Goal: Information Seeking & Learning: Check status

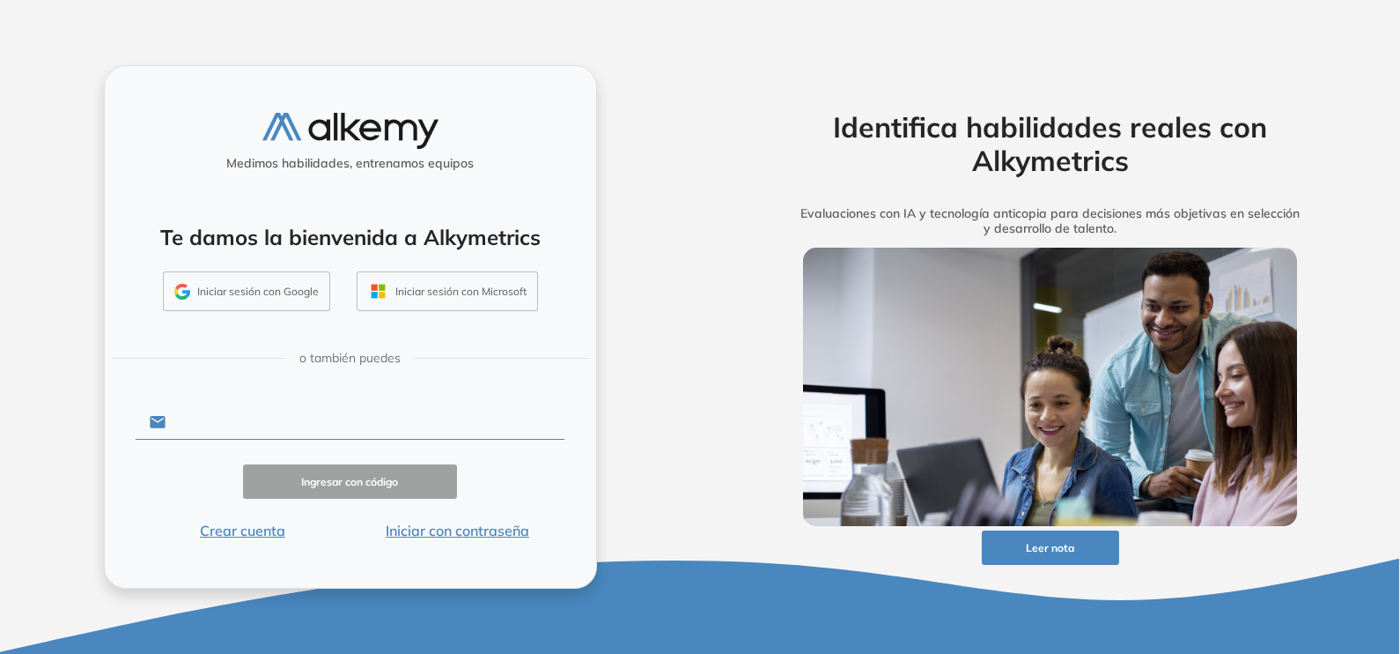
click at [373, 416] on input "text" at bounding box center [365, 421] width 399 height 33
type input "**********"
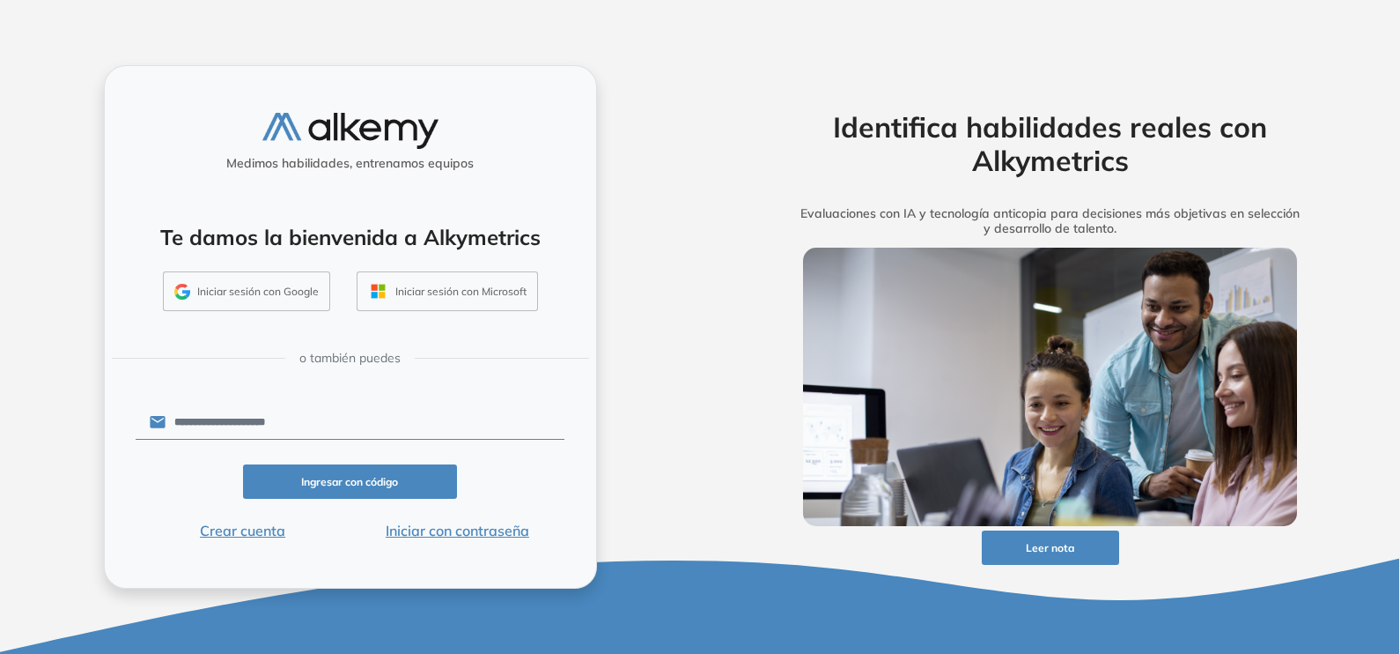
click at [475, 528] on button "Iniciar con contraseña" at bounding box center [457, 530] width 215 height 21
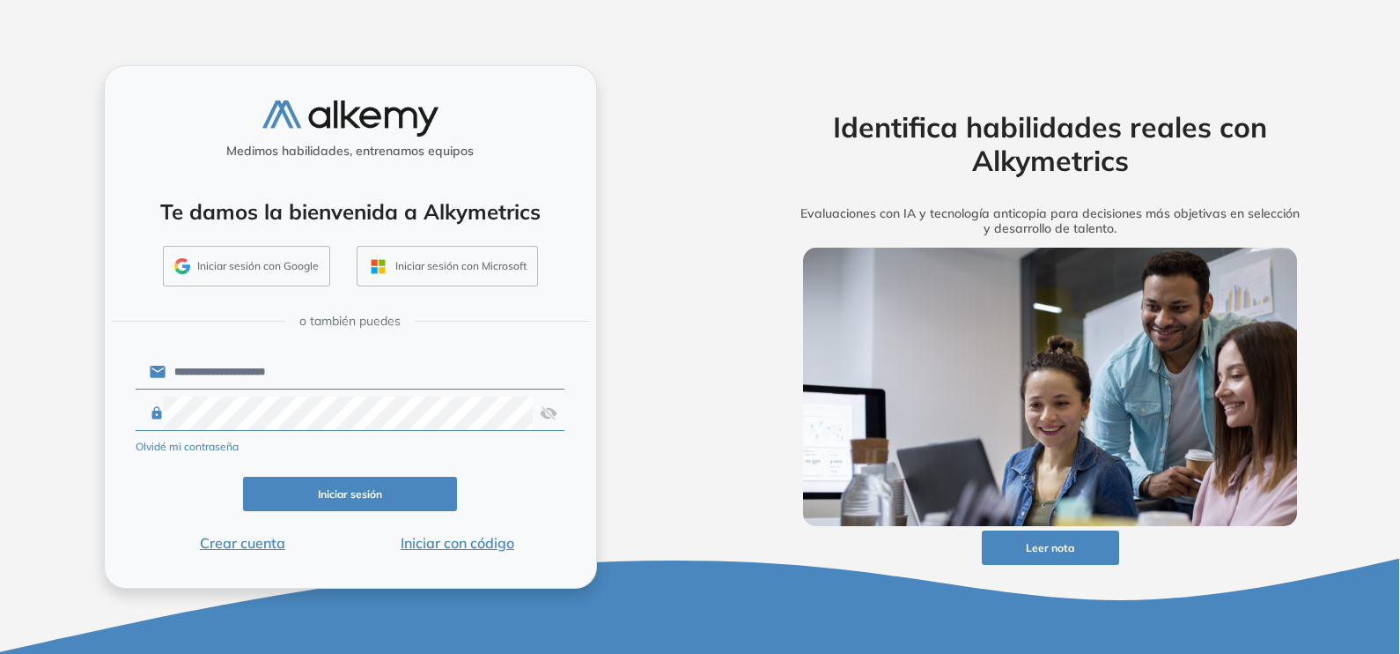
click at [342, 491] on button "Iniciar sesión" at bounding box center [350, 493] width 215 height 34
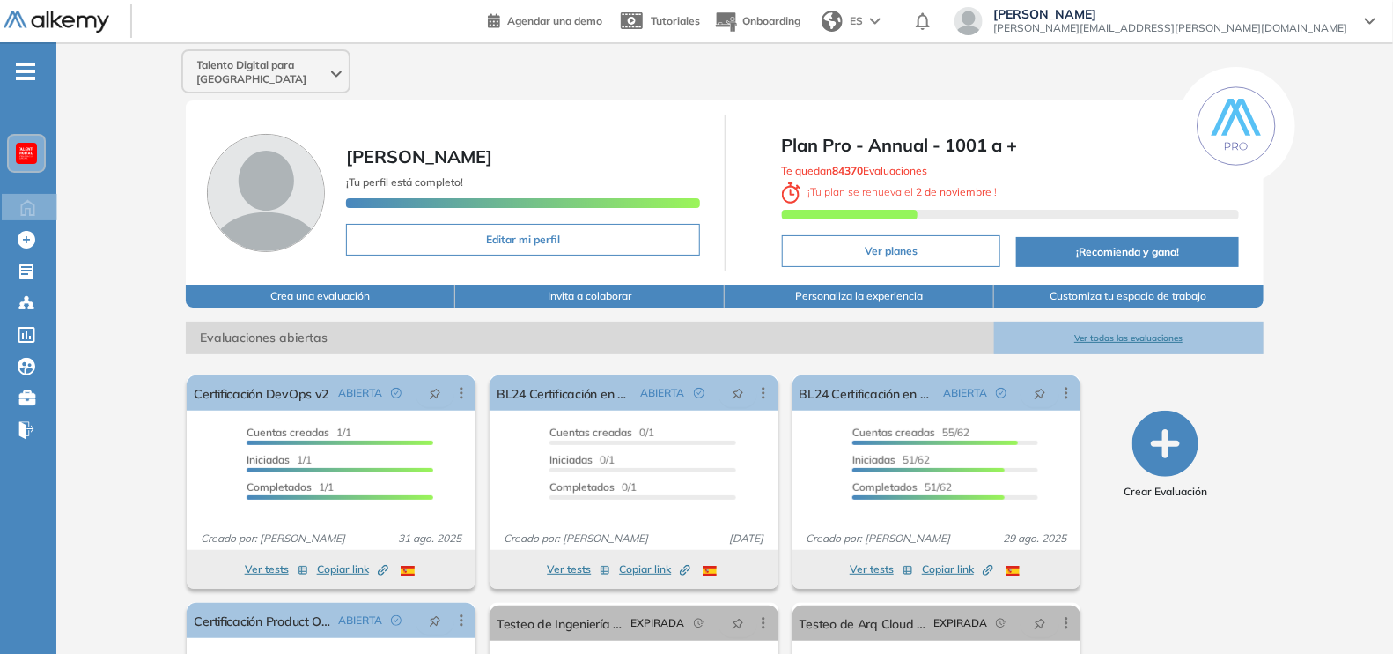
click at [31, 71] on icon "-" at bounding box center [25, 72] width 19 height 4
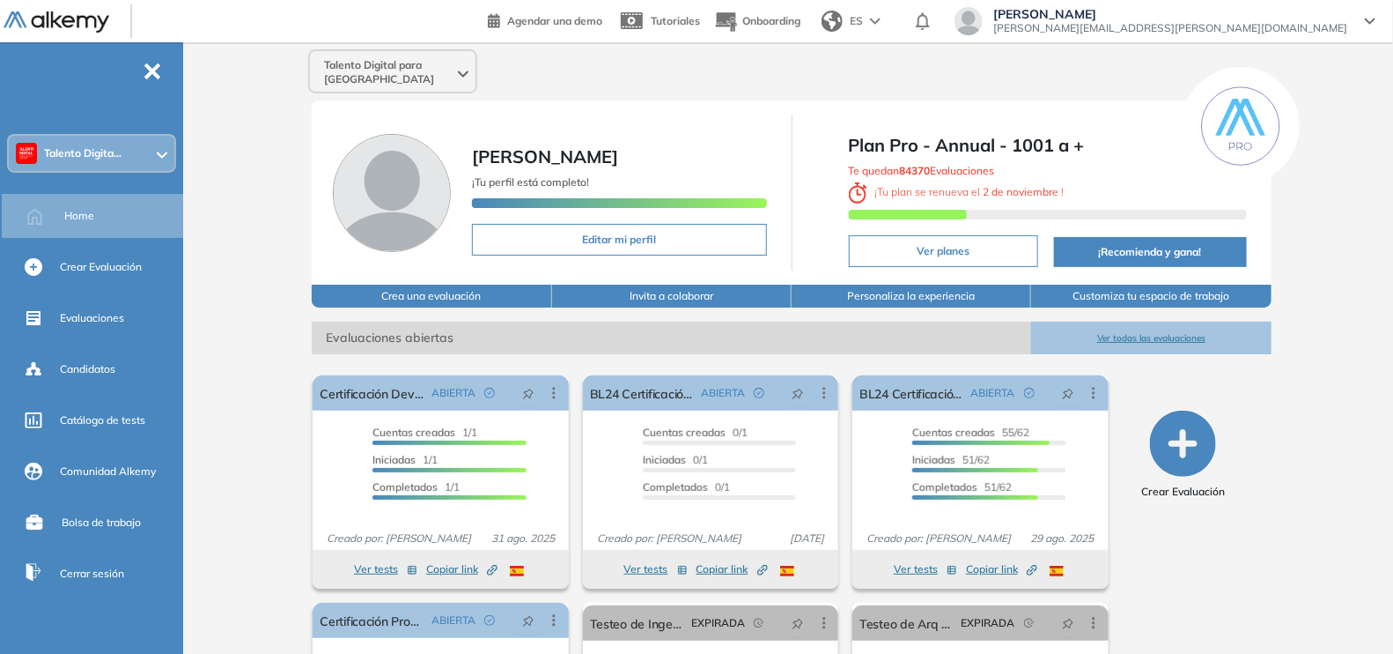
click at [166, 150] on div "Talento Digita..." at bounding box center [92, 153] width 166 height 35
click at [222, 173] on div "Talento Digital para Chile Maricel Moraga ¡Tu perfil está completo! Editar mi p…" at bounding box center [791, 439] width 1203 height 794
click at [88, 313] on span "Evaluaciones" at bounding box center [92, 318] width 64 height 16
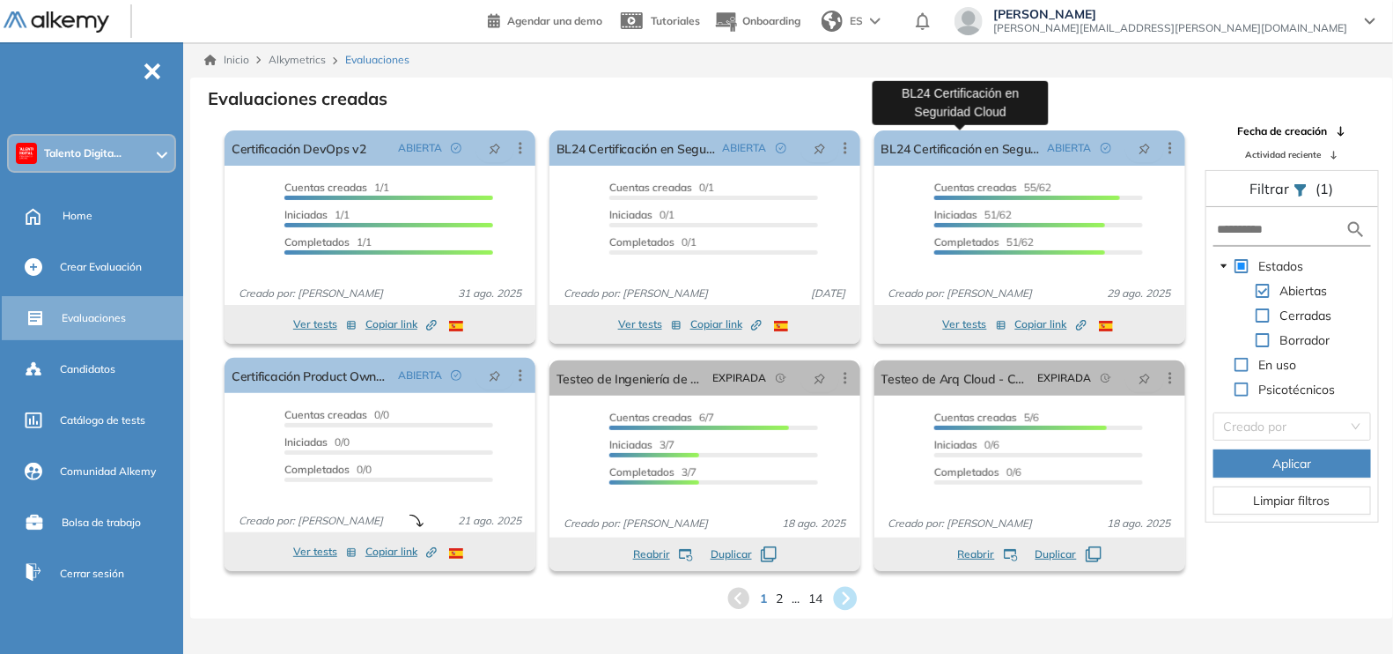
click at [846, 595] on icon at bounding box center [845, 598] width 29 height 29
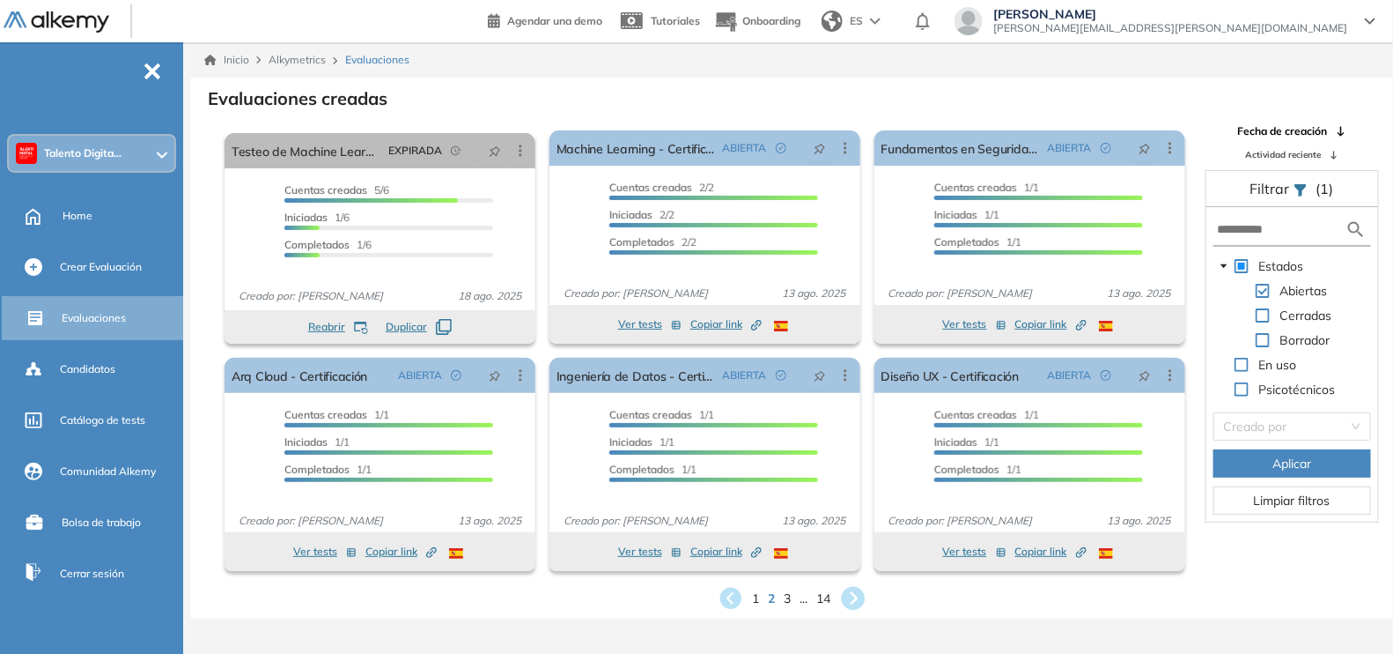
click at [855, 597] on icon at bounding box center [852, 598] width 29 height 29
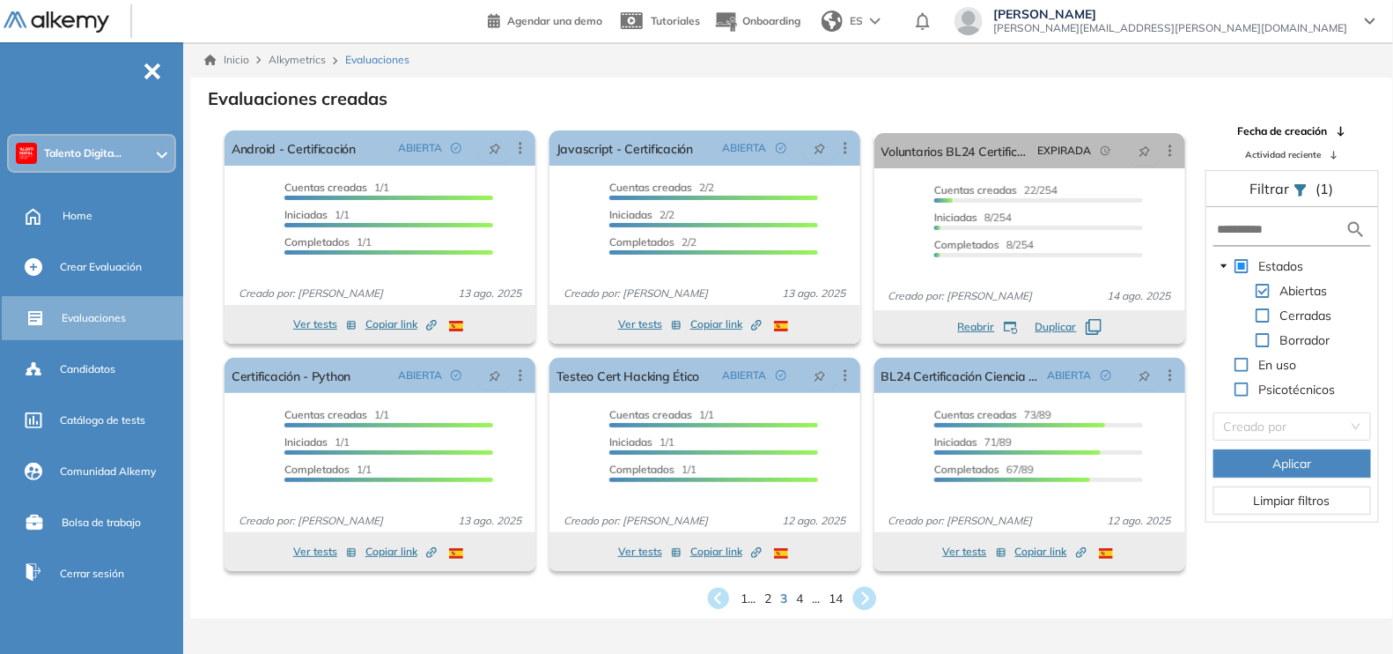
click at [869, 588] on icon at bounding box center [865, 599] width 24 height 24
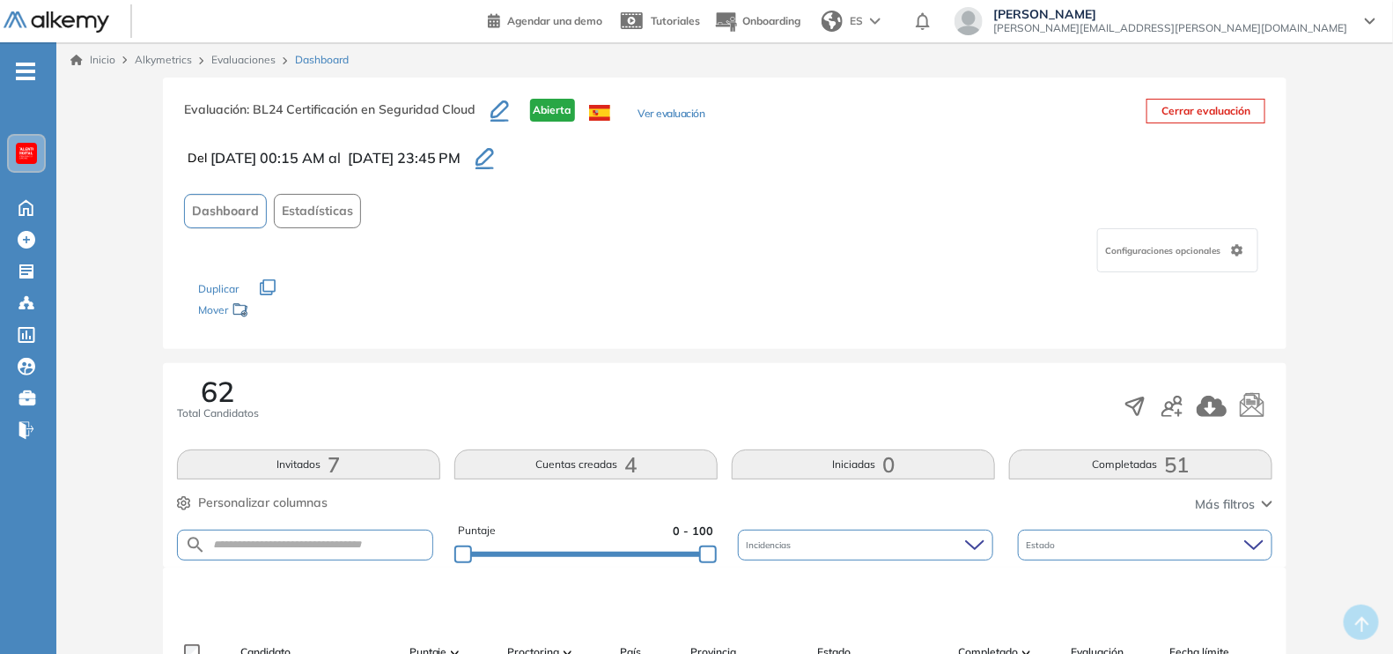
click at [296, 219] on button "Estadísticas" at bounding box center [317, 211] width 87 height 34
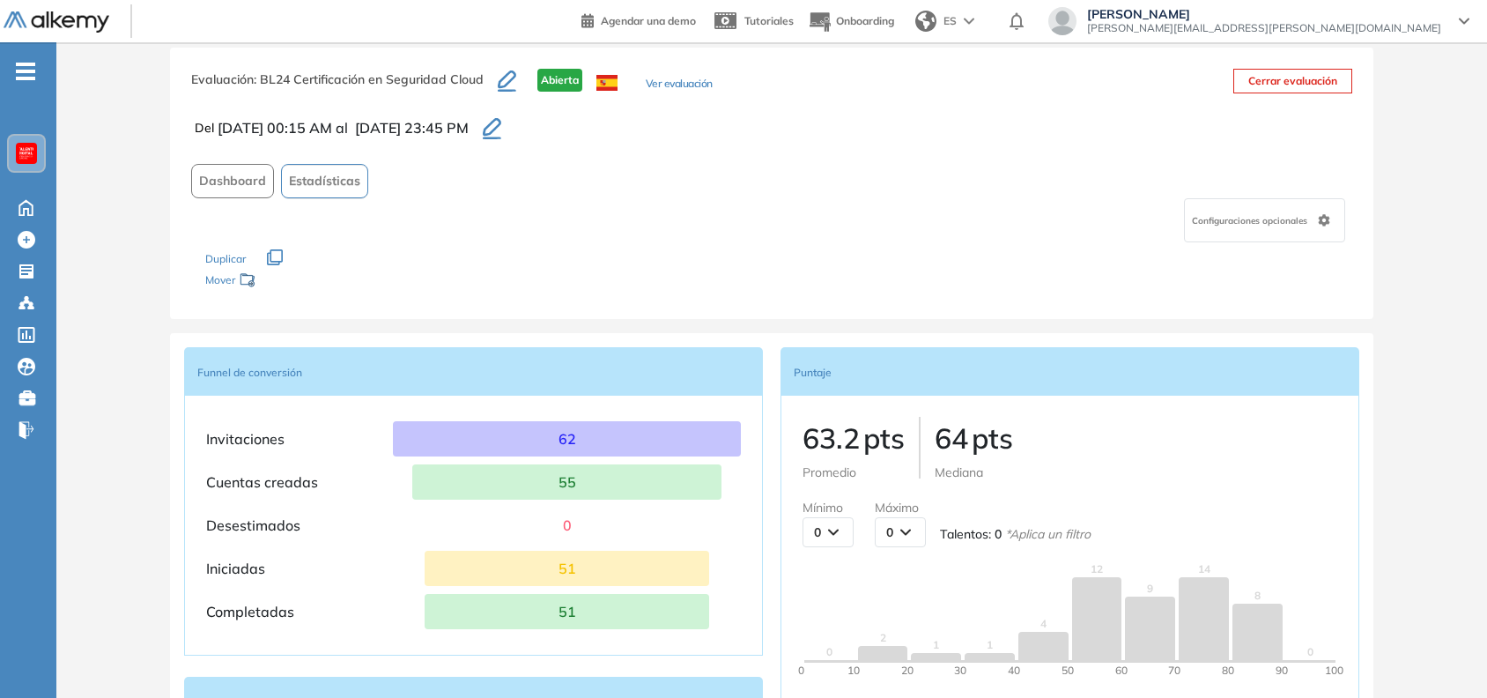
scroll to position [29, 0]
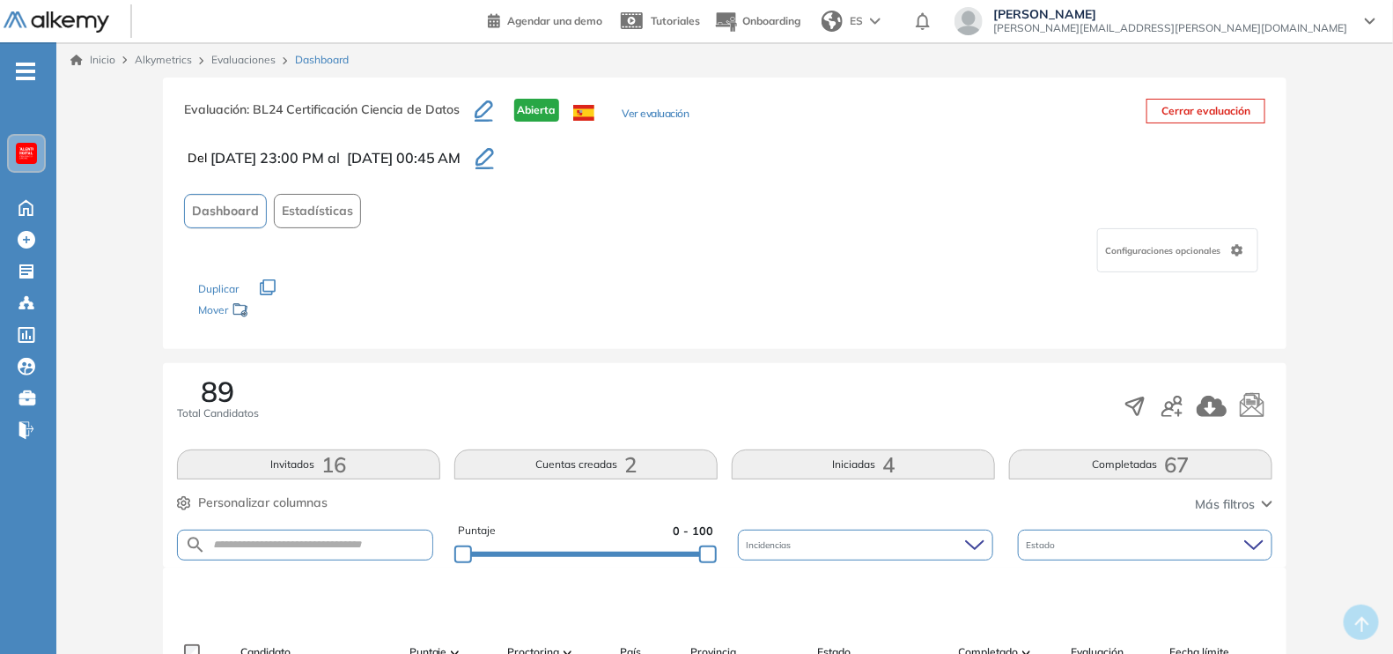
click at [319, 197] on button "Estadísticas" at bounding box center [317, 211] width 87 height 34
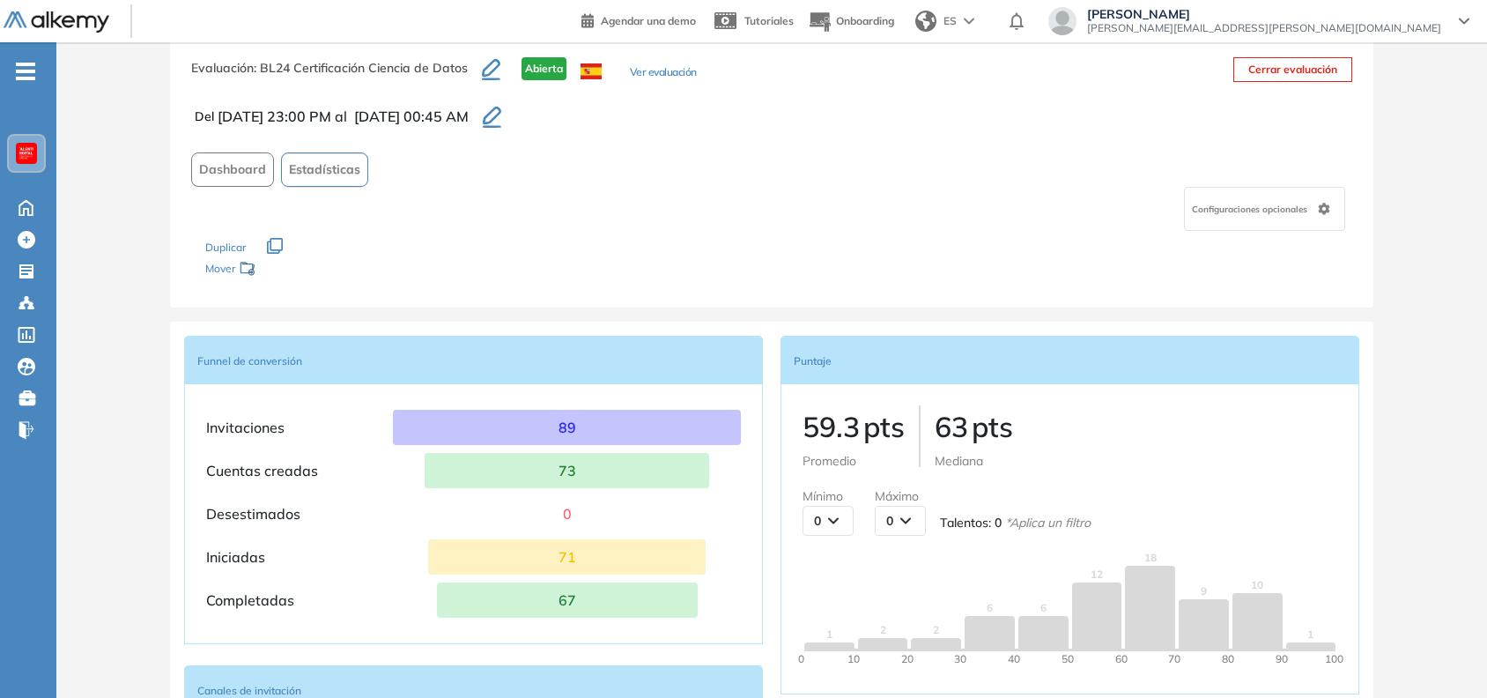
scroll to position [25, 0]
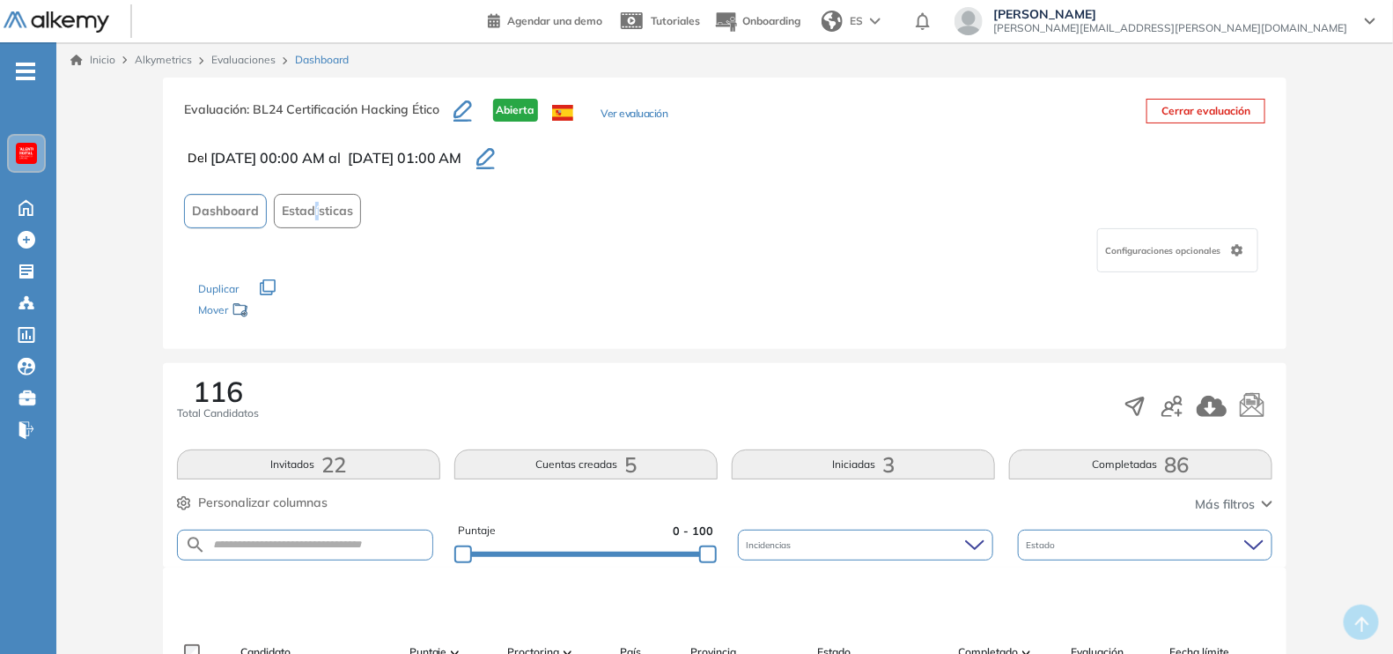
drag, startPoint x: 315, startPoint y: 191, endPoint x: 314, endPoint y: 204, distance: 13.3
click at [314, 204] on div "Evaluación : BL24 Certificación Hacking Ético Abierta Ver evaluación Cerrar eva…" at bounding box center [725, 213] width 1125 height 271
click at [314, 204] on span "Estadísticas" at bounding box center [317, 211] width 71 height 18
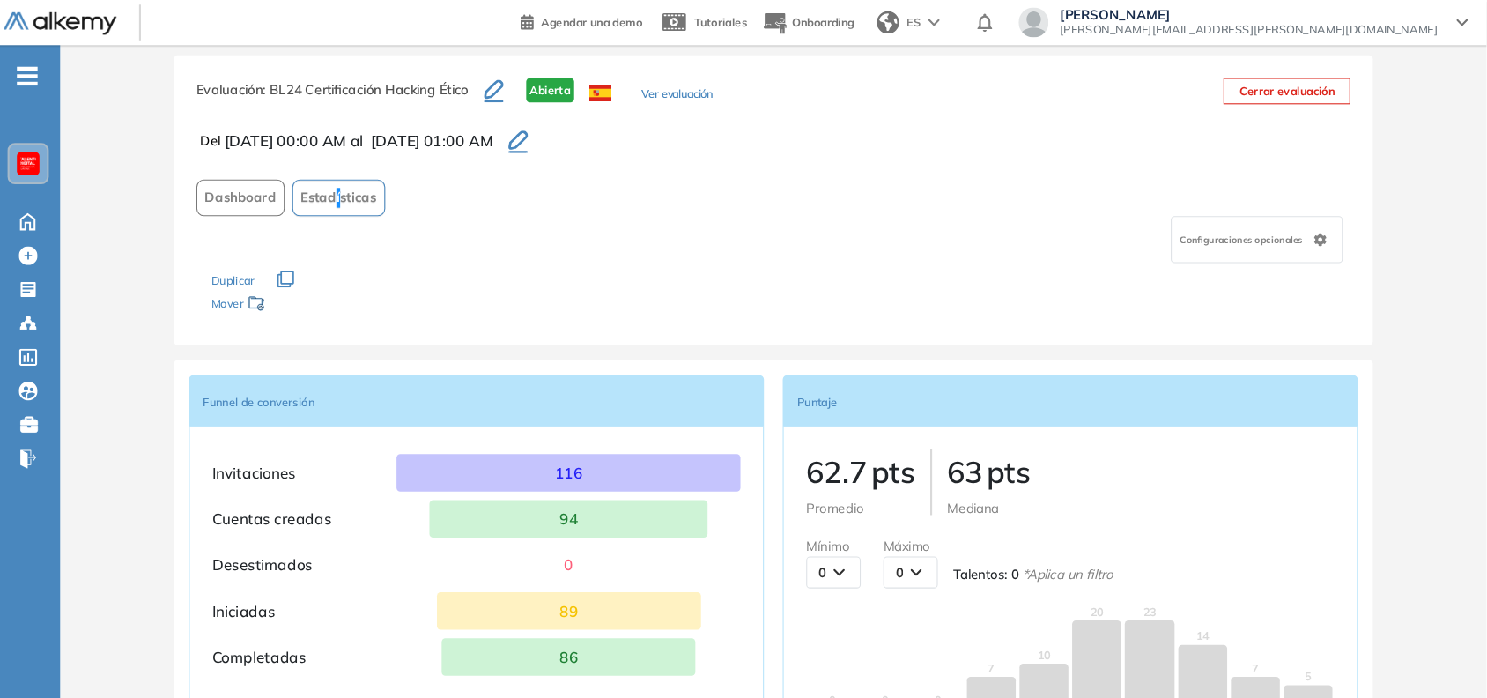
scroll to position [26, 0]
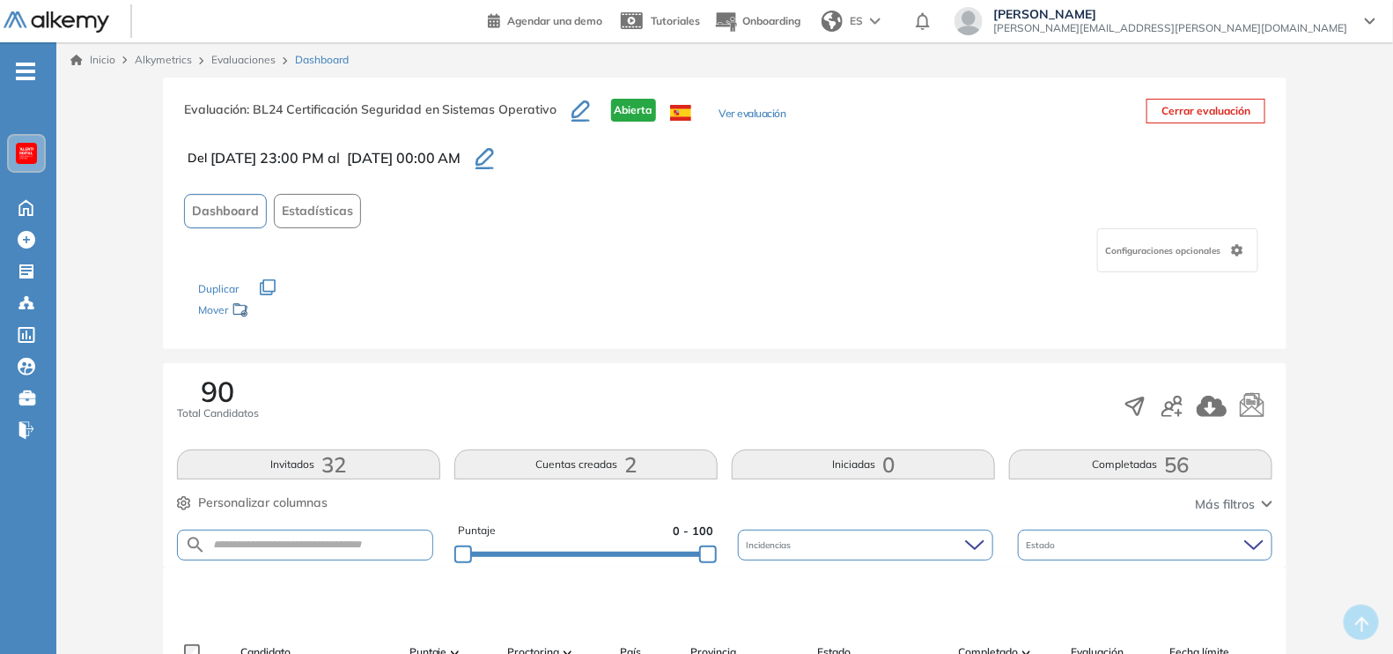
click at [331, 209] on span "Estadísticas" at bounding box center [317, 211] width 71 height 18
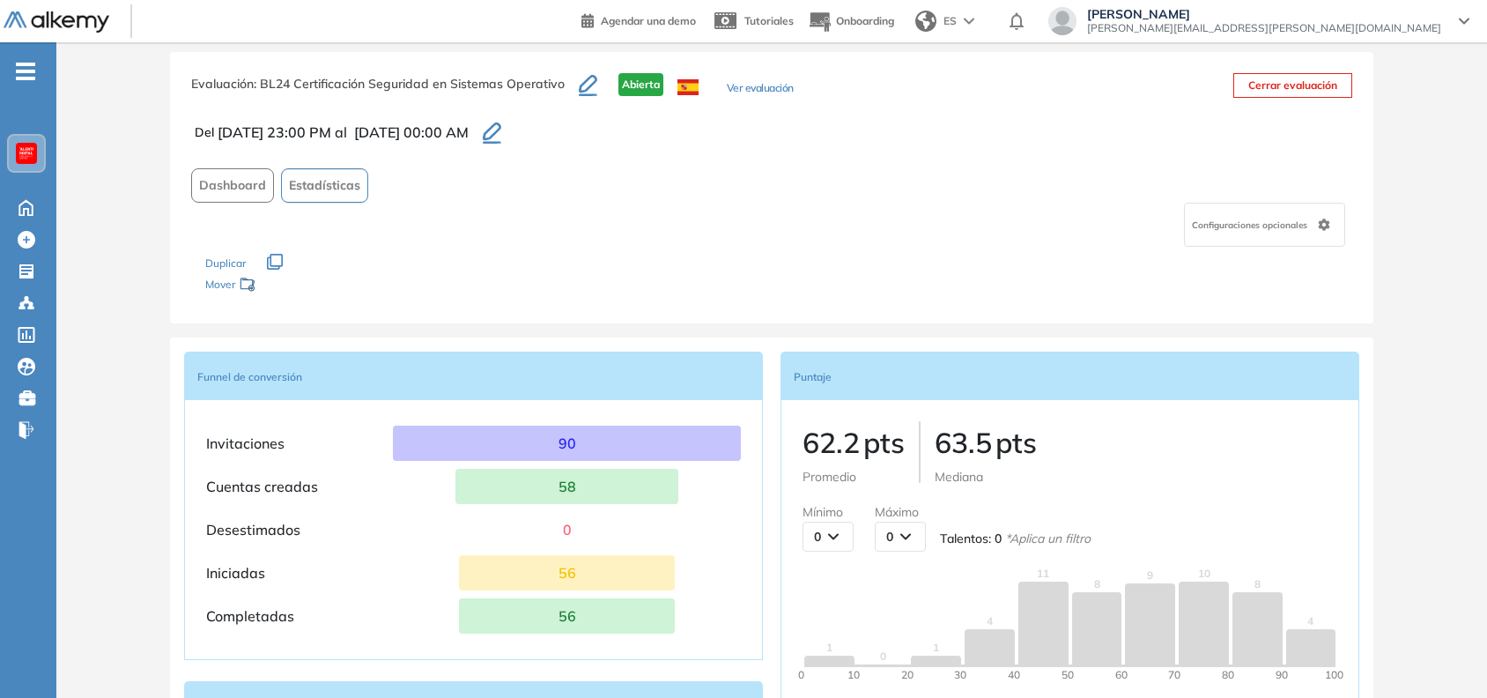
scroll to position [24, 0]
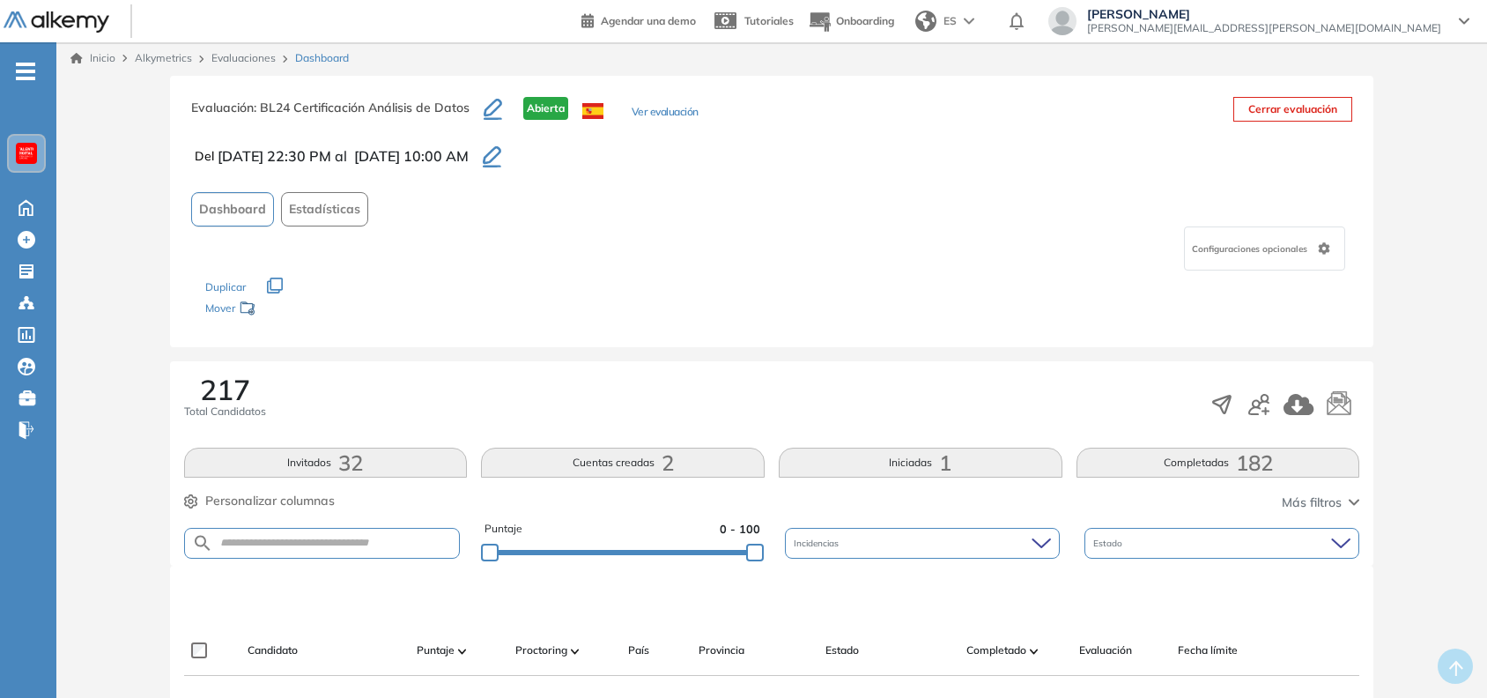
scroll to position [4, 0]
click at [324, 196] on button "Estadísticas" at bounding box center [324, 207] width 87 height 34
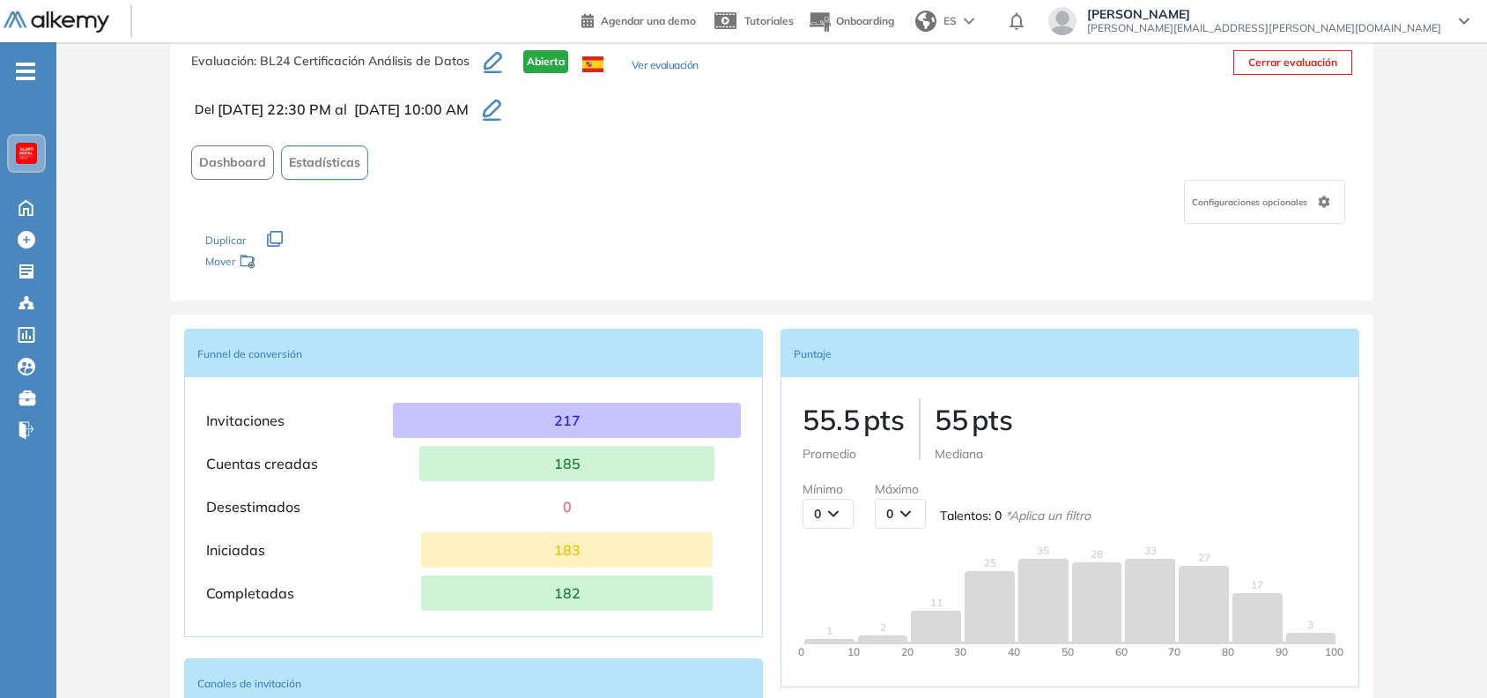
scroll to position [47, 0]
